Goal: Information Seeking & Learning: Learn about a topic

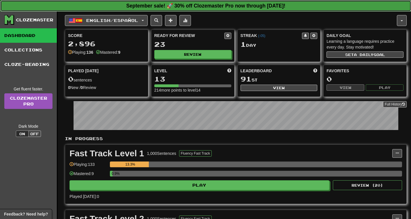
click at [221, 4] on strong "September sale! 🚀 30% off Clozemaster Pro now through Sunday September 21!" at bounding box center [205, 6] width 159 height 6
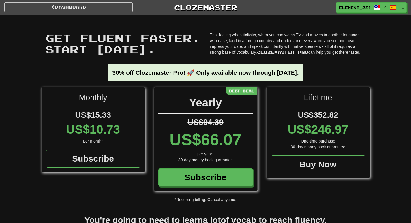
click at [264, 47] on p "That feeling when it clicks , when you can watch TV and movies in another langu…" at bounding box center [288, 43] width 156 height 23
click at [241, 43] on p "That feeling when it clicks , when you can watch TV and movies in another langu…" at bounding box center [288, 43] width 156 height 23
click at [148, 38] on span "Get fluent faster. Start today." at bounding box center [123, 43] width 155 height 24
click at [319, 148] on div "30-day money back guarantee" at bounding box center [318, 147] width 95 height 6
click at [392, 10] on span at bounding box center [393, 7] width 7 height 7
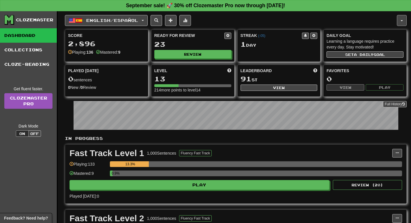
click at [401, 16] on button "button" at bounding box center [402, 20] width 10 height 11
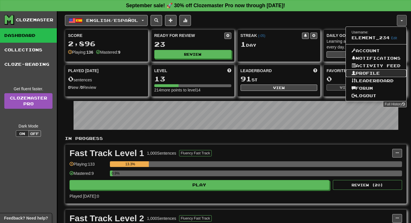
click at [376, 72] on link "Profile" at bounding box center [376, 74] width 61 height 8
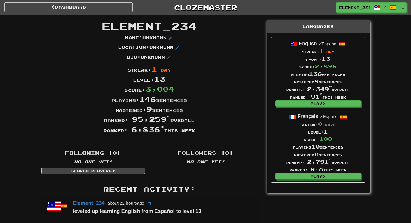
click at [163, 37] on p "Name : Unknown" at bounding box center [149, 38] width 49 height 7
click at [206, 88] on div "Score: 3,004" at bounding box center [149, 89] width 225 height 10
click at [157, 110] on div "Mastered: 9 sentences" at bounding box center [149, 109] width 225 height 10
click at [152, 124] on div "Ranked: 95,259 th overall" at bounding box center [149, 119] width 225 height 10
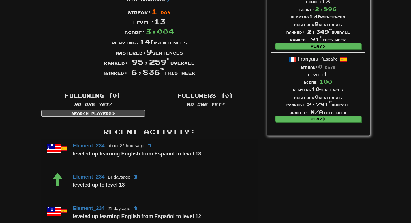
scroll to position [58, 0]
click at [198, 103] on em "No one yet!" at bounding box center [206, 104] width 38 height 5
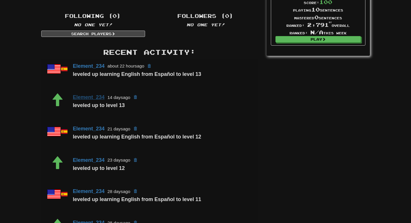
scroll to position [87, 0]
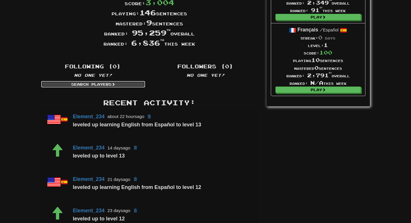
click at [113, 84] on span at bounding box center [113, 84] width 3 height 3
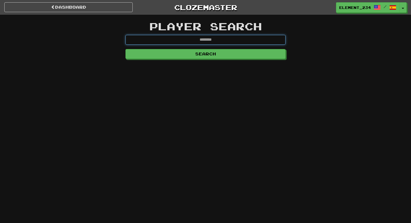
click at [216, 39] on input "text" at bounding box center [206, 40] width 160 height 10
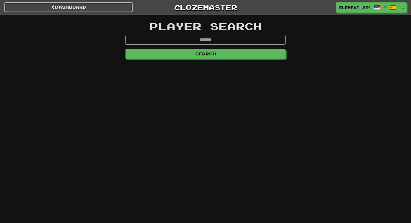
click at [22, 8] on link "dashboard" at bounding box center [68, 7] width 128 height 10
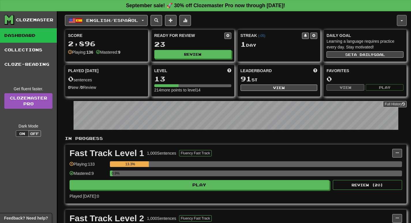
click at [404, 20] on button "button" at bounding box center [402, 20] width 10 height 11
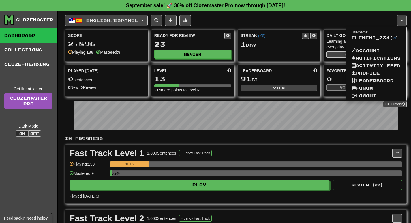
click at [392, 37] on link "Edit" at bounding box center [395, 38] width 6 height 4
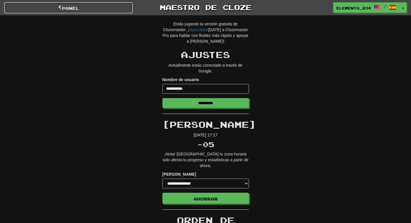
click at [118, 9] on link "Panel" at bounding box center [68, 7] width 128 height 11
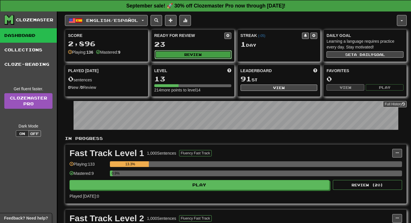
click at [200, 57] on button "Review" at bounding box center [193, 54] width 77 height 9
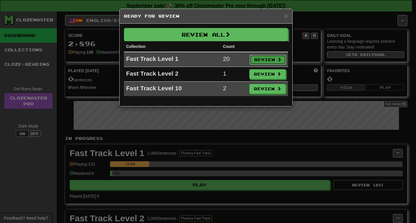
click at [262, 58] on button "Review" at bounding box center [267, 60] width 36 height 10
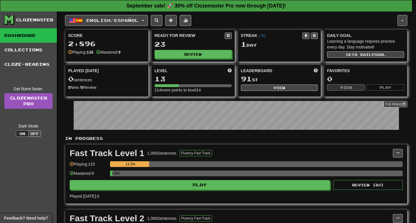
select select "**"
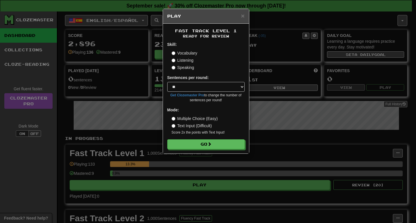
click at [185, 62] on label "Listening" at bounding box center [183, 60] width 22 height 6
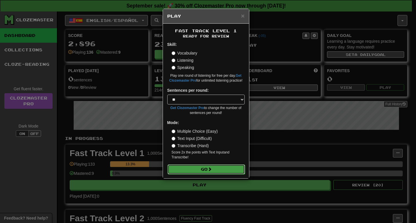
click at [199, 165] on button "Go" at bounding box center [205, 170] width 77 height 10
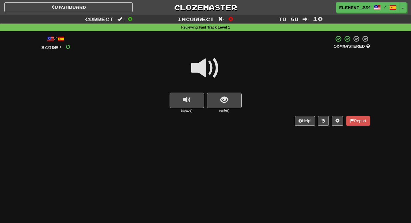
click at [138, 44] on div at bounding box center [202, 43] width 264 height 16
click at [176, 52] on div at bounding box center [205, 71] width 329 height 41
click at [214, 63] on span at bounding box center [205, 68] width 29 height 29
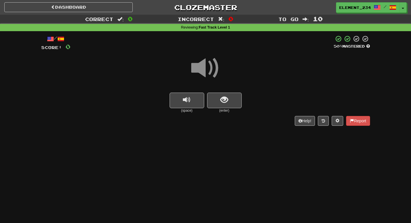
click at [214, 63] on span at bounding box center [205, 68] width 29 height 29
click at [212, 74] on span at bounding box center [205, 68] width 29 height 29
click at [231, 73] on div at bounding box center [205, 71] width 329 height 41
click at [226, 103] on span "show sentence" at bounding box center [225, 100] width 8 height 8
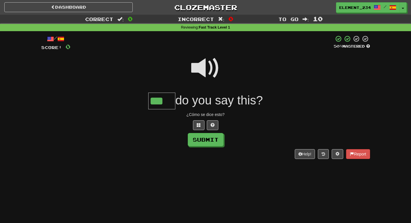
click at [211, 67] on span at bounding box center [205, 68] width 29 height 29
click at [209, 67] on span at bounding box center [205, 68] width 29 height 29
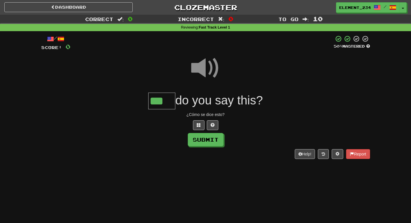
click at [209, 67] on span at bounding box center [205, 68] width 29 height 29
click at [211, 54] on span at bounding box center [205, 68] width 29 height 29
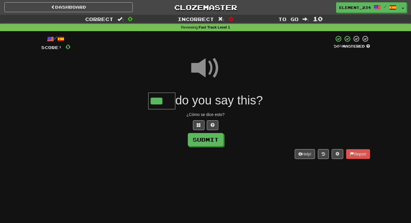
click at [211, 54] on span at bounding box center [205, 68] width 29 height 29
click at [200, 70] on span at bounding box center [205, 68] width 29 height 29
click at [206, 61] on span at bounding box center [205, 68] width 29 height 29
click at [204, 74] on span at bounding box center [205, 68] width 29 height 29
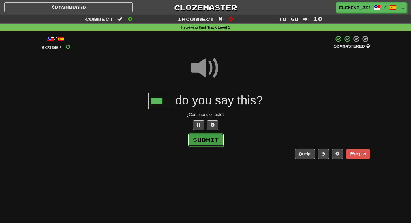
click at [219, 140] on button "Submit" at bounding box center [206, 139] width 36 height 13
type input "***"
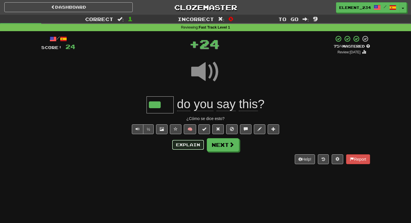
click at [188, 147] on button "Explain" at bounding box center [188, 145] width 32 height 10
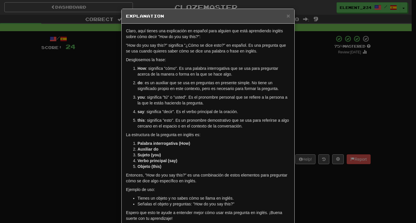
click at [318, 67] on div "× Explanation Claro, aquí tienes una explicación en español para alguien que es…" at bounding box center [208, 111] width 416 height 223
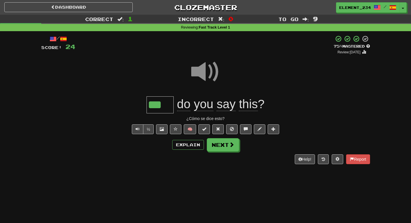
click at [195, 93] on div at bounding box center [205, 75] width 329 height 41
click at [201, 74] on span at bounding box center [205, 71] width 29 height 29
click at [202, 70] on span at bounding box center [205, 71] width 29 height 29
click at [227, 84] on div at bounding box center [205, 75] width 329 height 41
click at [215, 81] on span at bounding box center [205, 71] width 29 height 29
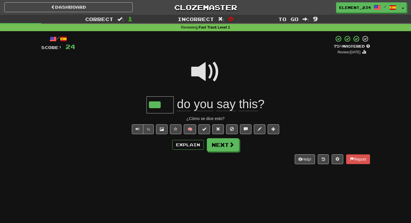
click at [225, 82] on div at bounding box center [205, 75] width 329 height 41
click at [211, 76] on span at bounding box center [205, 71] width 29 height 29
click at [204, 75] on span at bounding box center [205, 71] width 29 height 29
click at [202, 70] on span at bounding box center [205, 71] width 29 height 29
click at [199, 67] on span at bounding box center [205, 71] width 29 height 29
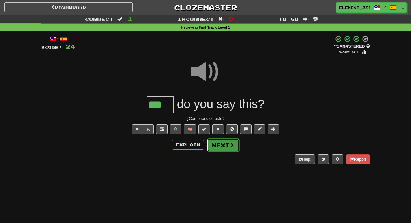
click at [221, 149] on button "Next" at bounding box center [223, 145] width 32 height 13
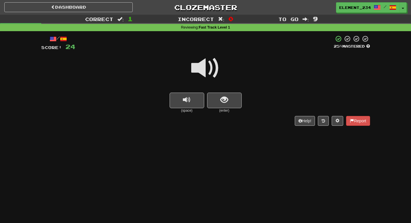
click at [198, 62] on span at bounding box center [205, 68] width 29 height 29
drag, startPoint x: 194, startPoint y: 50, endPoint x: 196, endPoint y: 54, distance: 4.7
click at [195, 53] on div "/ Score: 24 25 % Mastered (space) (enter) Help! Report" at bounding box center [205, 80] width 329 height 90
click at [198, 57] on span at bounding box center [205, 68] width 29 height 29
click at [190, 40] on div at bounding box center [204, 43] width 259 height 16
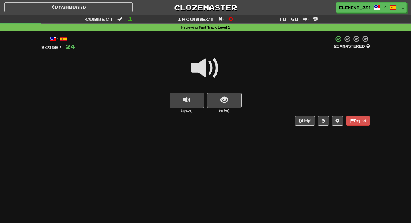
click at [205, 69] on span at bounding box center [205, 68] width 29 height 29
click at [197, 67] on span at bounding box center [205, 68] width 29 height 29
click at [198, 67] on span at bounding box center [205, 68] width 29 height 29
click at [219, 103] on button "show sentence" at bounding box center [224, 101] width 35 height 16
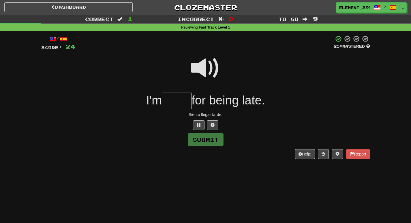
click at [172, 97] on input "text" at bounding box center [177, 101] width 30 height 17
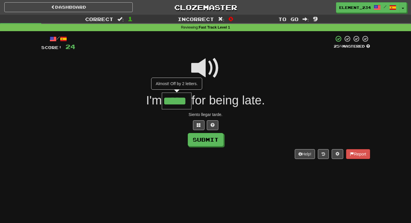
type input "*****"
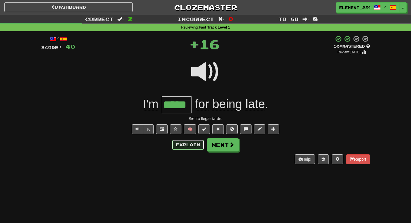
click at [180, 142] on button "Explain" at bounding box center [188, 145] width 32 height 10
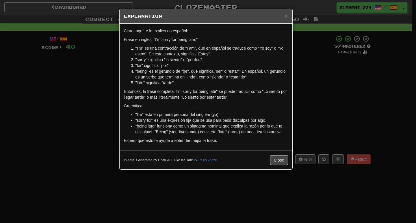
click at [290, 15] on div "× Explanation" at bounding box center [206, 16] width 173 height 15
click at [287, 15] on span "×" at bounding box center [285, 15] width 3 height 7
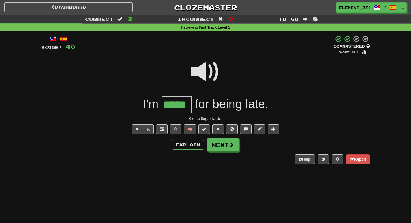
click at [202, 72] on span at bounding box center [205, 71] width 29 height 29
click at [221, 145] on button "Next" at bounding box center [223, 145] width 32 height 13
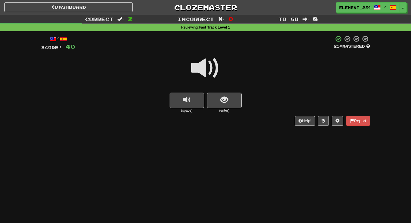
click at [215, 68] on span at bounding box center [205, 68] width 29 height 29
click at [217, 97] on button "show sentence" at bounding box center [224, 101] width 35 height 16
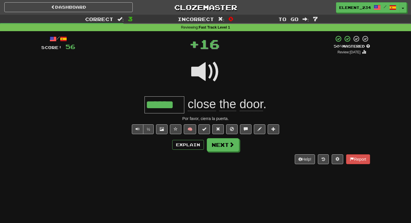
type input "*"
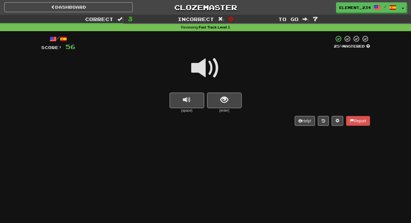
click at [200, 66] on span at bounding box center [205, 68] width 29 height 29
click at [226, 101] on span "show sentence" at bounding box center [225, 100] width 8 height 8
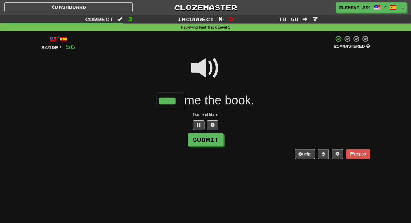
type input "****"
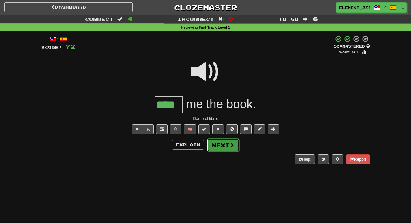
click at [226, 143] on button "Next" at bounding box center [223, 145] width 32 height 13
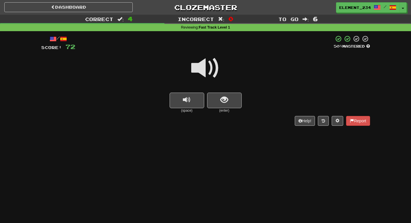
click at [200, 67] on span at bounding box center [205, 68] width 29 height 29
click at [201, 80] on span at bounding box center [205, 68] width 29 height 29
click at [211, 62] on span at bounding box center [205, 68] width 29 height 29
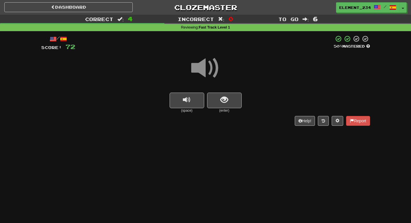
click at [211, 62] on span at bounding box center [205, 68] width 29 height 29
click at [207, 63] on span at bounding box center [205, 68] width 29 height 29
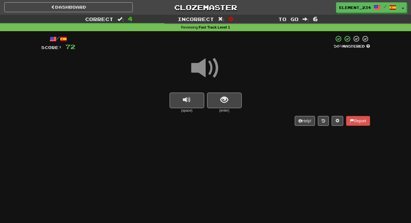
click at [207, 63] on span at bounding box center [205, 68] width 29 height 29
click at [192, 99] on button "replay audio" at bounding box center [187, 101] width 35 height 16
click at [204, 71] on span at bounding box center [205, 68] width 29 height 29
click at [191, 99] on span "replay audio" at bounding box center [187, 100] width 8 height 8
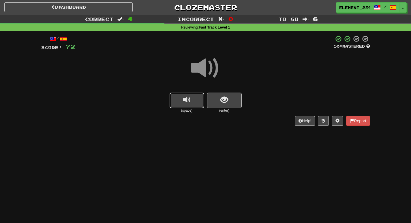
click at [191, 99] on span "replay audio" at bounding box center [187, 100] width 8 height 8
drag, startPoint x: 193, startPoint y: 94, endPoint x: 199, endPoint y: 94, distance: 5.8
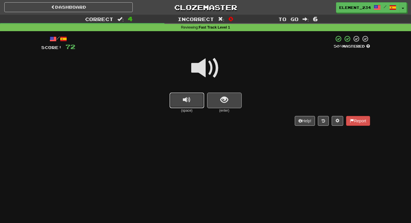
click at [193, 94] on button "replay audio" at bounding box center [187, 101] width 35 height 16
click at [215, 94] on button "show sentence" at bounding box center [224, 101] width 35 height 16
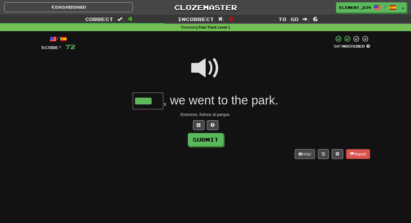
type input "****"
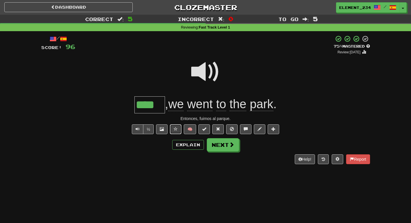
click at [176, 128] on span at bounding box center [176, 129] width 4 height 4
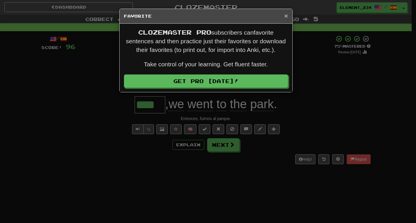
click at [286, 15] on span "×" at bounding box center [285, 15] width 3 height 7
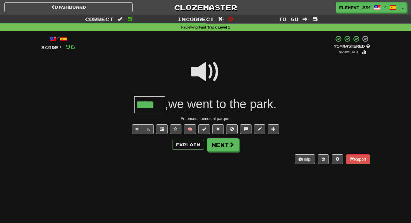
click at [200, 80] on span at bounding box center [205, 71] width 29 height 29
drag, startPoint x: 183, startPoint y: 54, endPoint x: 193, endPoint y: 57, distance: 10.5
click at [186, 55] on div "+ 24" at bounding box center [204, 45] width 259 height 20
click at [201, 63] on span at bounding box center [205, 71] width 29 height 29
click at [207, 67] on span at bounding box center [205, 71] width 29 height 29
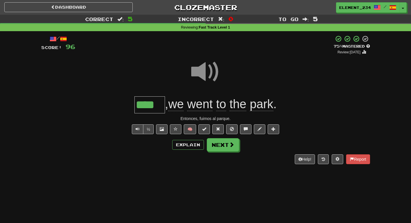
click at [207, 67] on span at bounding box center [205, 71] width 29 height 29
click at [193, 65] on span at bounding box center [205, 71] width 29 height 29
click at [211, 71] on span at bounding box center [205, 71] width 29 height 29
click at [206, 73] on span at bounding box center [205, 71] width 29 height 29
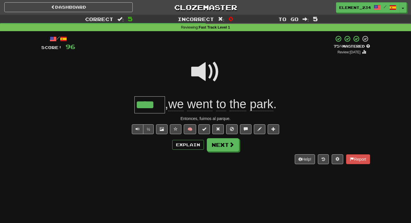
click at [198, 105] on span "went" at bounding box center [200, 104] width 26 height 14
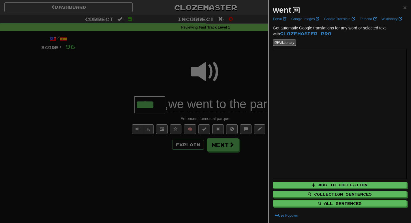
click at [296, 10] on span at bounding box center [296, 9] width 3 height 3
click at [404, 9] on span "×" at bounding box center [405, 7] width 3 height 7
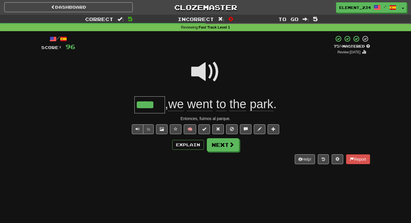
click at [204, 64] on span at bounding box center [205, 71] width 29 height 29
click at [199, 66] on span at bounding box center [205, 71] width 29 height 29
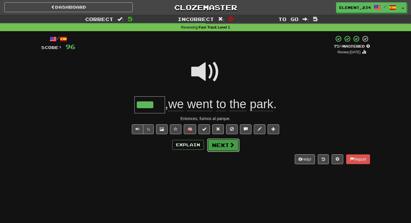
click at [230, 144] on span at bounding box center [232, 144] width 5 height 5
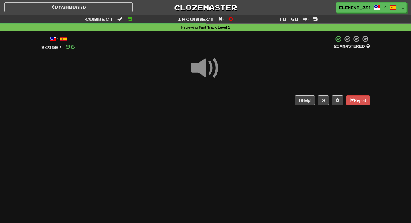
click at [202, 68] on span at bounding box center [205, 68] width 29 height 29
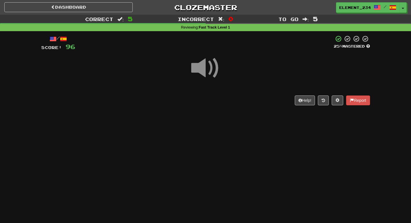
click at [202, 68] on span at bounding box center [205, 68] width 29 height 29
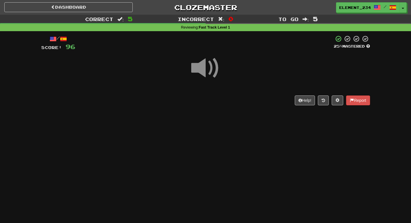
click at [202, 68] on span at bounding box center [205, 68] width 29 height 29
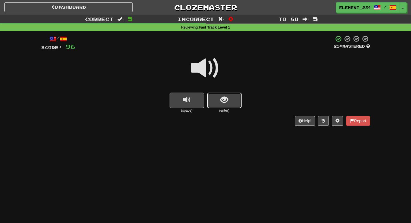
click at [231, 94] on button "show sentence" at bounding box center [224, 101] width 35 height 16
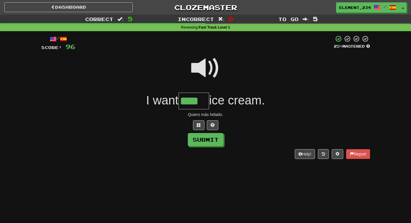
type input "****"
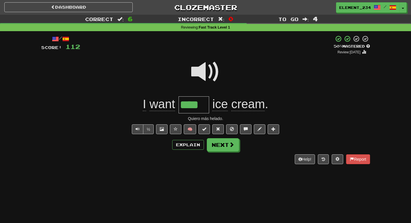
click at [207, 82] on span at bounding box center [205, 71] width 29 height 29
click at [206, 80] on span at bounding box center [205, 71] width 29 height 29
click at [230, 144] on span at bounding box center [232, 144] width 5 height 5
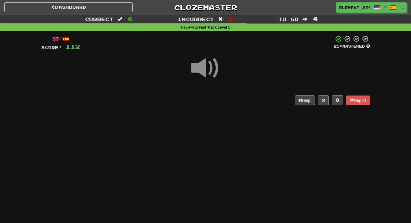
click at [207, 72] on span at bounding box center [205, 68] width 29 height 29
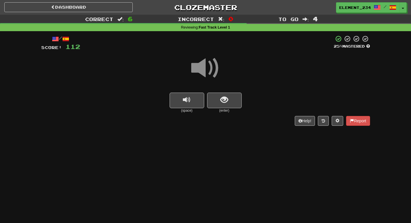
click at [207, 72] on span at bounding box center [205, 68] width 29 height 29
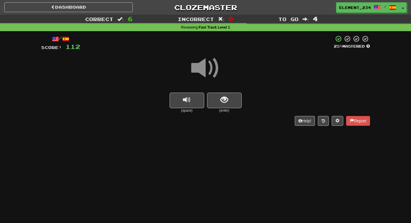
click at [207, 72] on span at bounding box center [205, 68] width 29 height 29
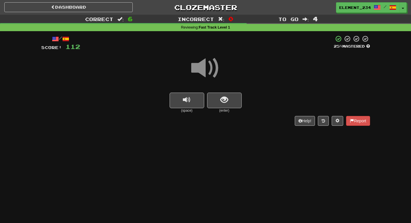
click at [207, 72] on span at bounding box center [205, 68] width 29 height 29
click at [208, 72] on span at bounding box center [205, 68] width 29 height 29
click at [222, 104] on span "show sentence" at bounding box center [225, 100] width 8 height 8
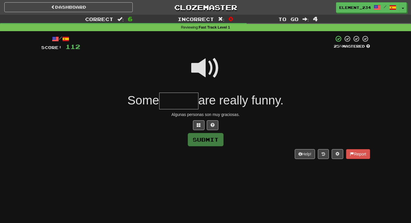
click at [211, 74] on span at bounding box center [205, 68] width 29 height 29
click at [185, 96] on input "text" at bounding box center [178, 101] width 39 height 17
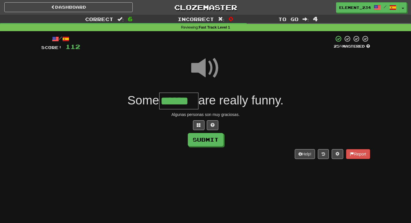
type input "******"
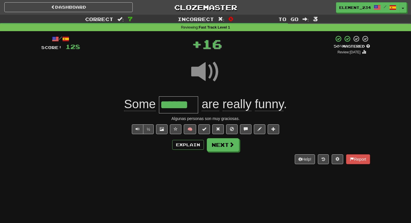
click at [198, 79] on span at bounding box center [205, 71] width 29 height 29
click at [203, 69] on span at bounding box center [205, 71] width 29 height 29
click at [197, 65] on span at bounding box center [205, 71] width 29 height 29
click at [150, 129] on button "½" at bounding box center [148, 129] width 11 height 10
click at [229, 105] on span "really" at bounding box center [237, 104] width 29 height 14
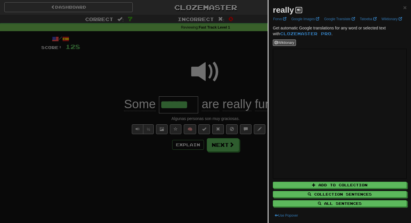
click at [300, 11] on span at bounding box center [298, 9] width 3 height 3
click at [195, 66] on div at bounding box center [205, 111] width 411 height 223
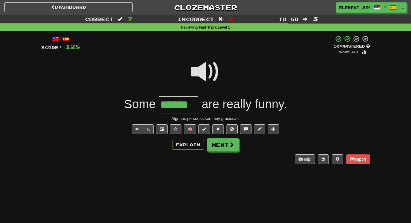
click at [202, 67] on span at bounding box center [205, 71] width 29 height 29
click at [200, 68] on span at bounding box center [205, 71] width 29 height 29
click at [202, 64] on span at bounding box center [205, 71] width 29 height 29
click at [213, 66] on span at bounding box center [205, 71] width 29 height 29
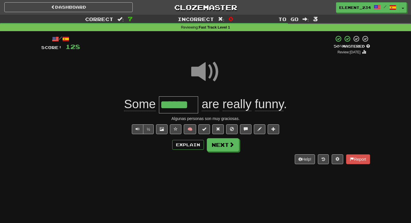
click at [202, 64] on span at bounding box center [205, 71] width 29 height 29
click at [139, 130] on span "Text-to-speech controls" at bounding box center [138, 129] width 4 height 4
click at [150, 131] on button "½" at bounding box center [148, 129] width 11 height 10
click at [198, 70] on span at bounding box center [205, 71] width 29 height 29
click at [203, 57] on span at bounding box center [205, 71] width 29 height 29
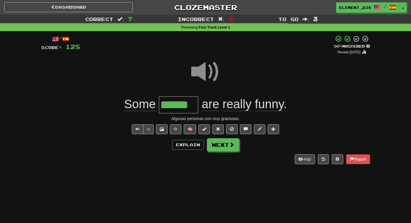
click at [206, 64] on span at bounding box center [205, 71] width 29 height 29
click at [222, 143] on button "Next" at bounding box center [223, 145] width 32 height 13
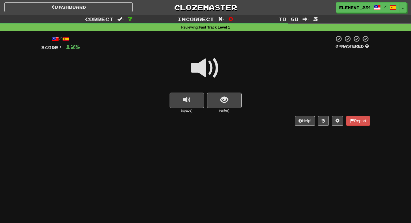
click at [204, 72] on span at bounding box center [205, 68] width 29 height 29
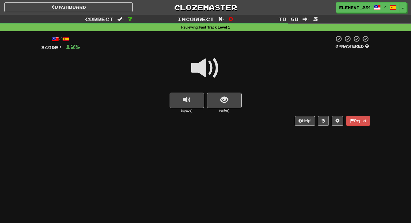
click at [204, 71] on span at bounding box center [205, 68] width 29 height 29
click at [206, 71] on span at bounding box center [205, 68] width 29 height 29
click at [206, 68] on span at bounding box center [205, 68] width 29 height 29
click at [210, 68] on span at bounding box center [205, 68] width 29 height 29
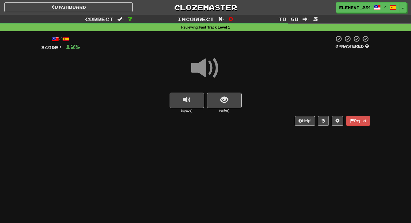
click at [209, 68] on span at bounding box center [205, 68] width 29 height 29
click at [209, 69] on span at bounding box center [205, 68] width 29 height 29
click at [209, 70] on span at bounding box center [205, 68] width 29 height 29
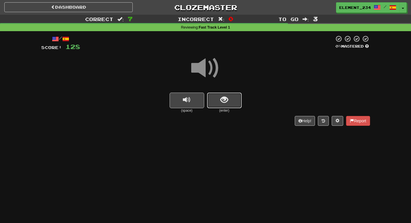
click at [223, 100] on span "show sentence" at bounding box center [225, 100] width 8 height 8
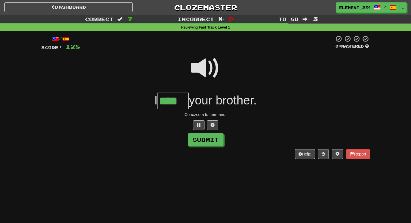
type input "****"
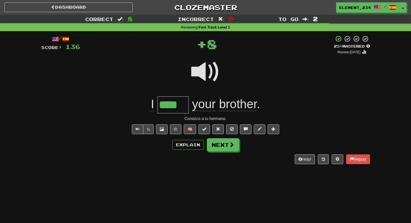
click at [221, 78] on div at bounding box center [205, 75] width 329 height 41
click at [231, 146] on span at bounding box center [232, 144] width 5 height 5
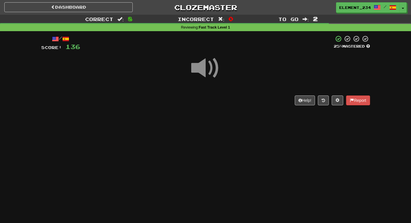
click at [215, 73] on span at bounding box center [205, 68] width 29 height 29
click at [214, 75] on span at bounding box center [205, 68] width 29 height 29
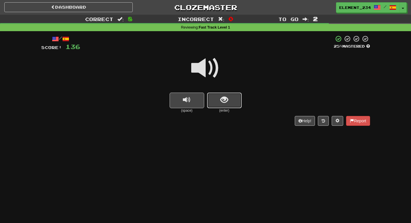
click at [231, 103] on button "show sentence" at bounding box center [224, 101] width 35 height 16
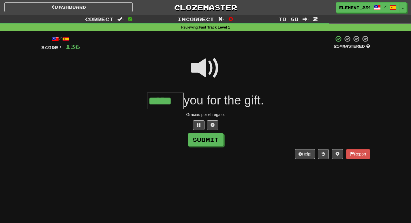
type input "*****"
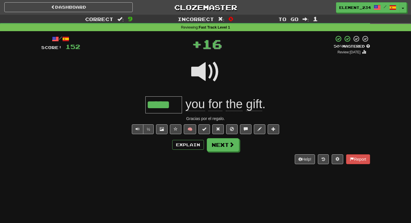
click at [212, 75] on span at bounding box center [205, 71] width 29 height 29
click at [232, 150] on button "Next" at bounding box center [223, 145] width 32 height 13
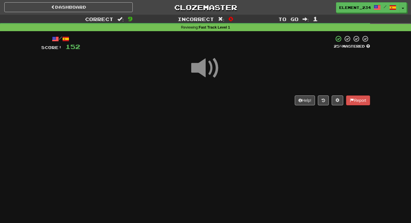
click at [206, 68] on span at bounding box center [205, 68] width 29 height 29
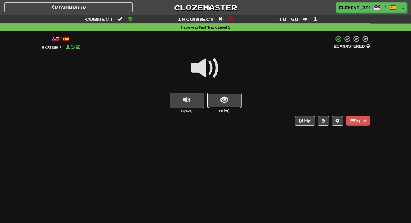
click at [231, 99] on button "show sentence" at bounding box center [224, 101] width 35 height 16
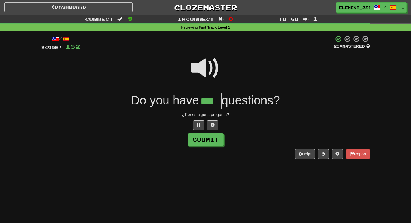
type input "***"
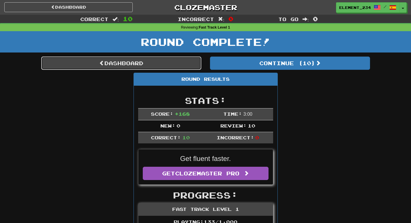
click at [139, 66] on link "Dashboard" at bounding box center [121, 63] width 160 height 13
